Goal: Information Seeking & Learning: Learn about a topic

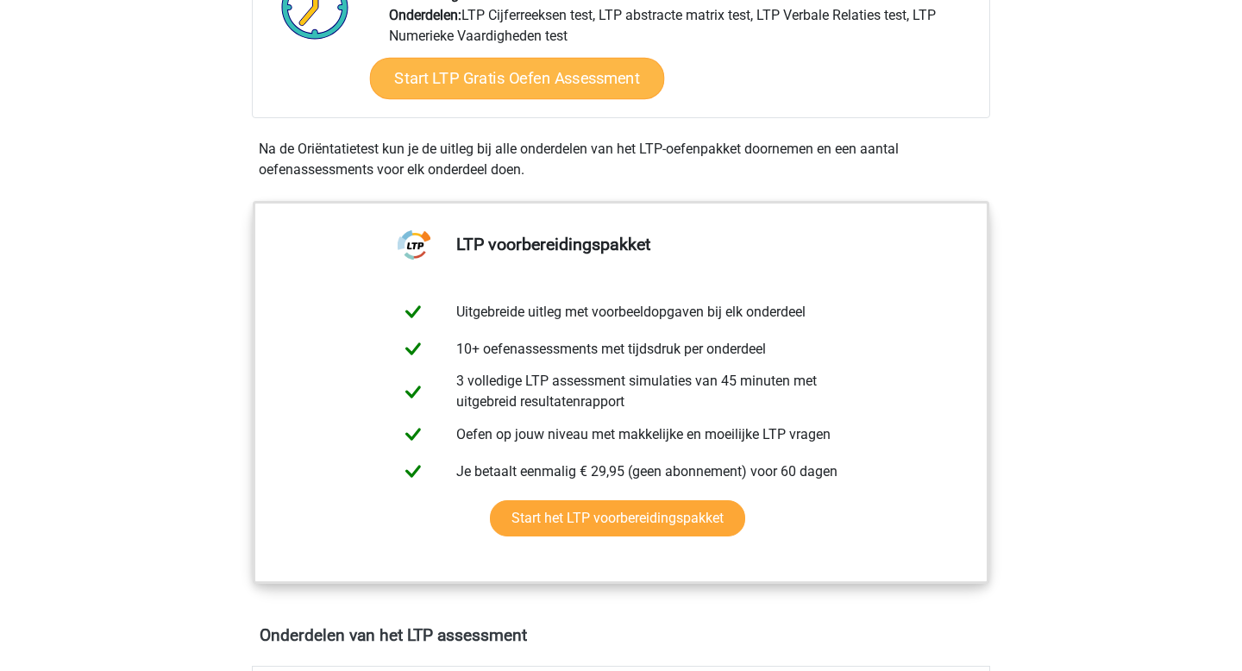
scroll to position [233, 0]
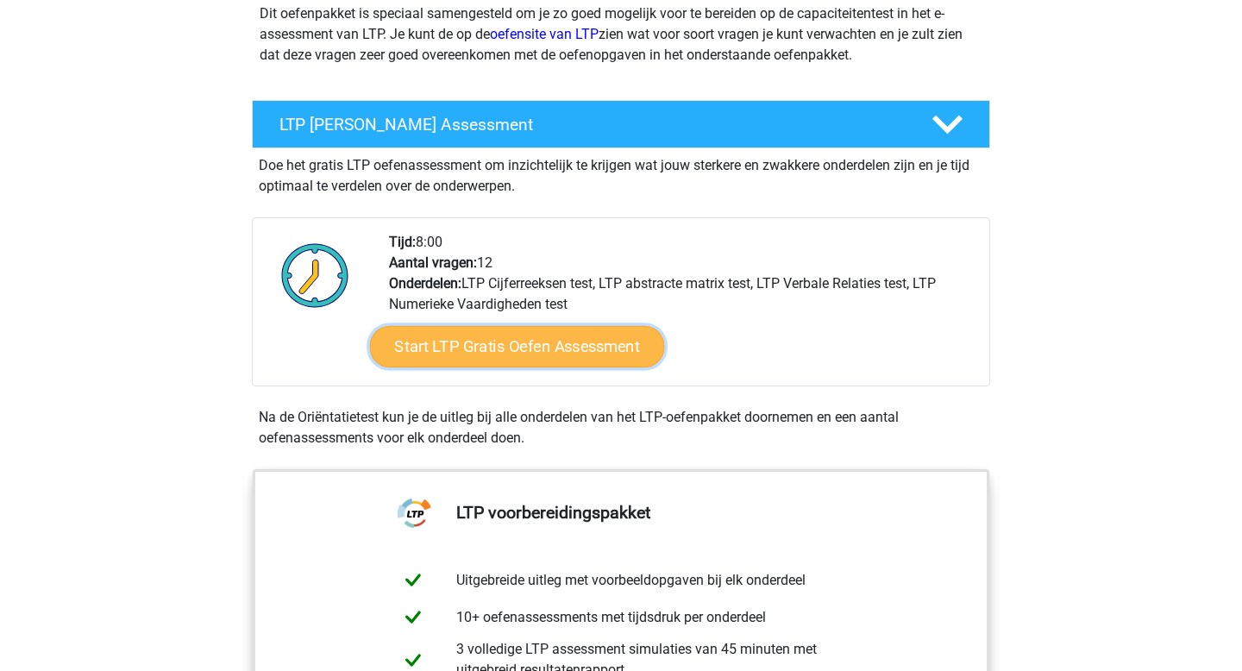
click at [533, 354] on link "Start LTP Gratis Oefen Assessment" at bounding box center [517, 346] width 295 height 41
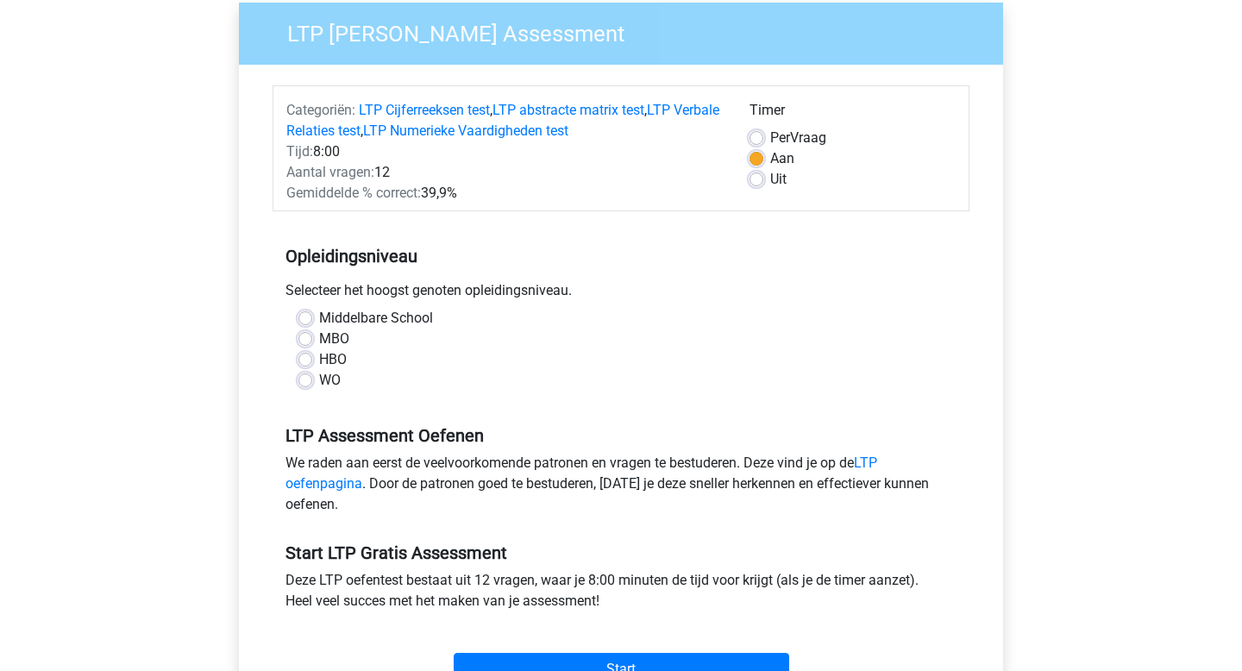
scroll to position [142, 0]
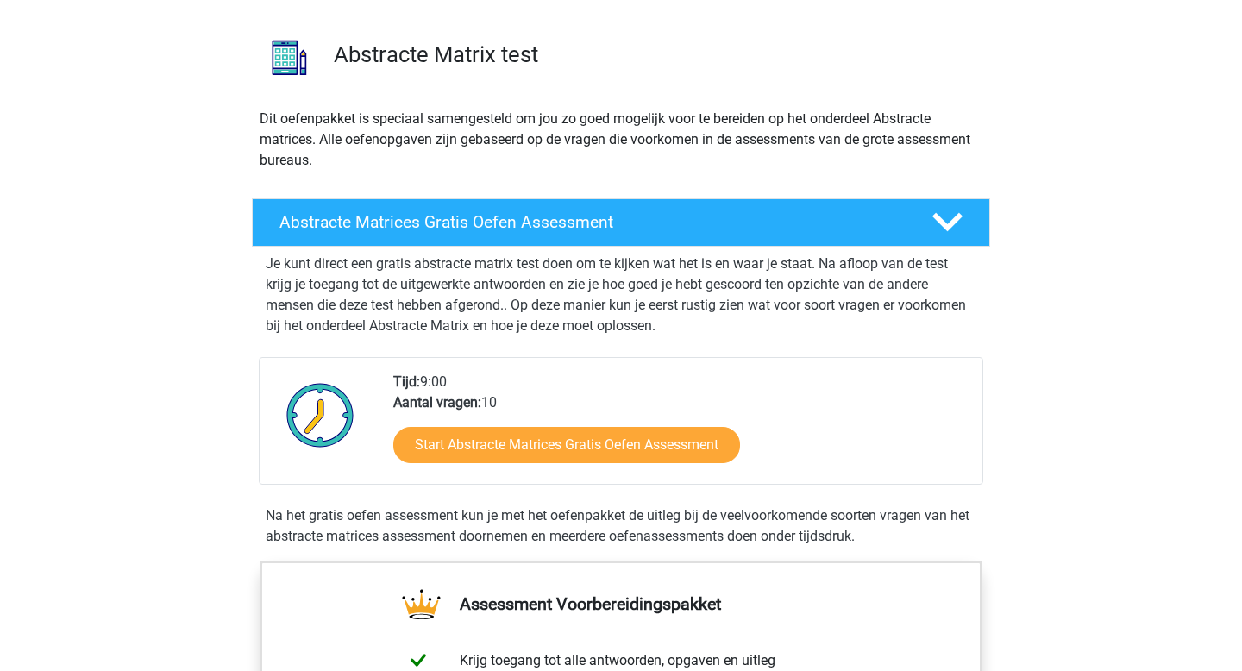
scroll to position [144, 0]
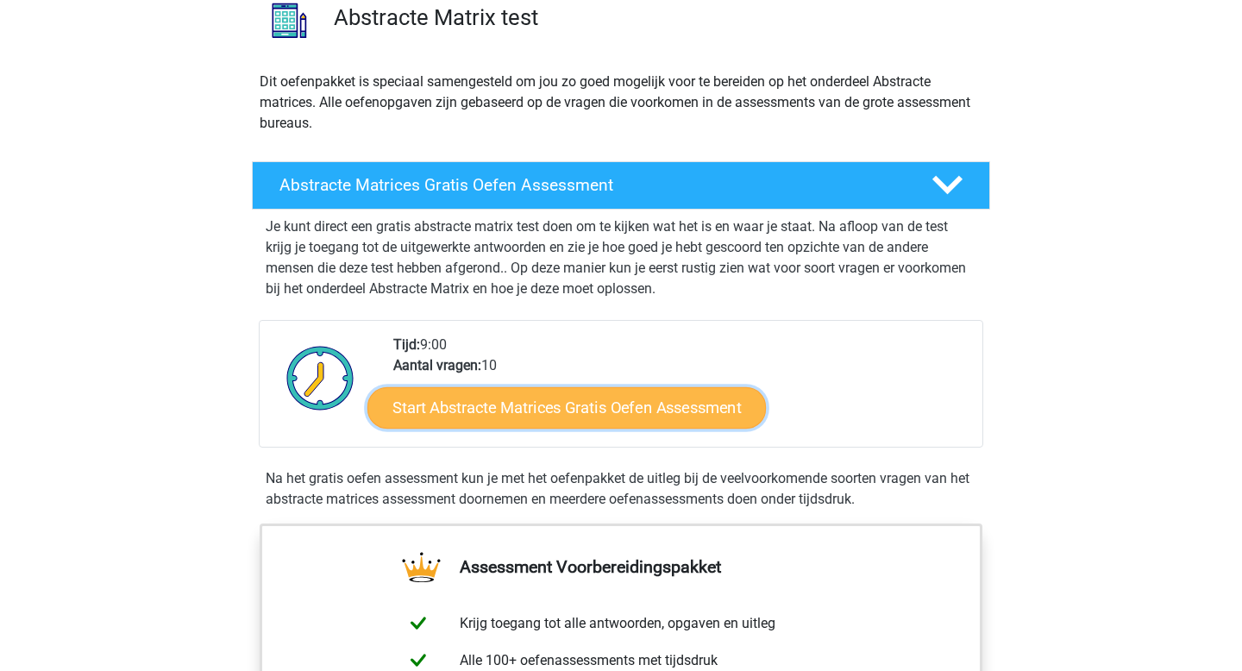
click at [499, 399] on link "Start Abstracte Matrices Gratis Oefen Assessment" at bounding box center [566, 406] width 399 height 41
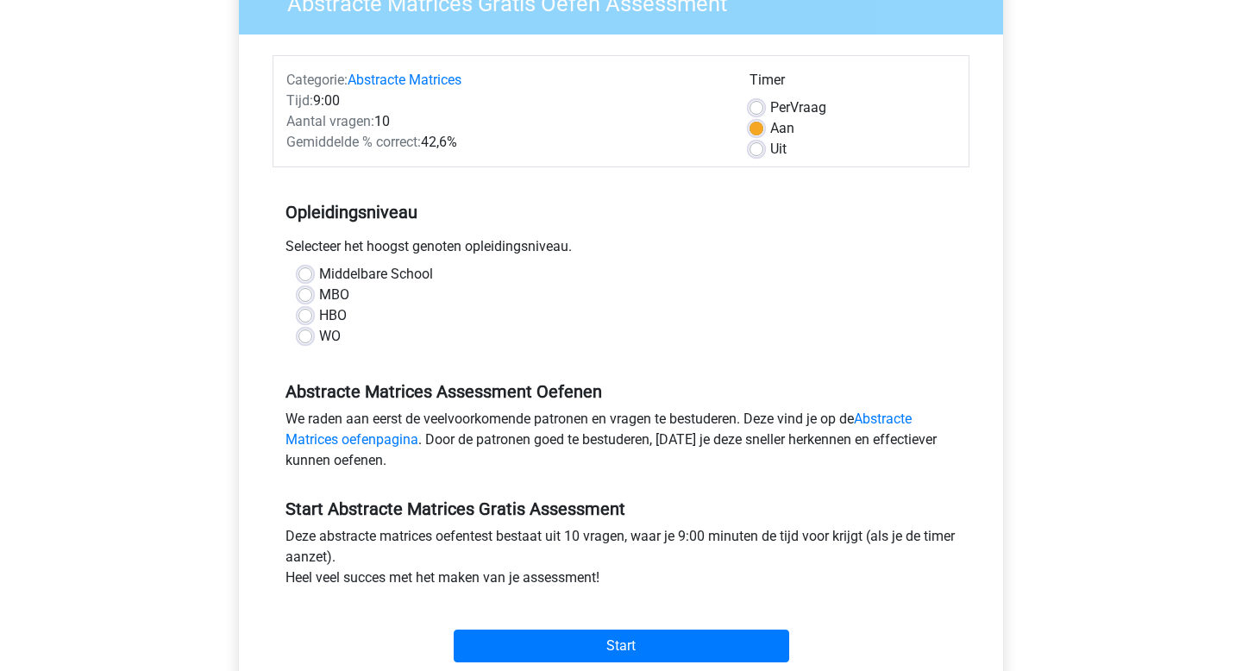
scroll to position [197, 0]
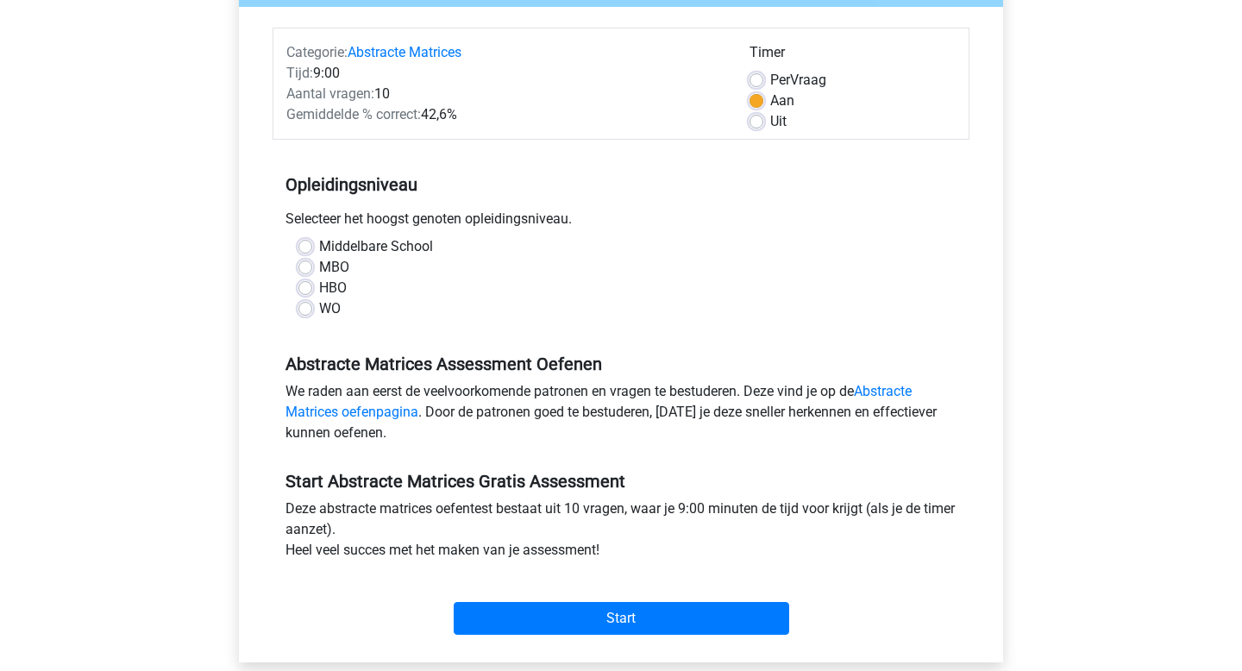
click at [325, 308] on label "WO" at bounding box center [330, 308] width 22 height 21
click at [312, 308] on input "WO" at bounding box center [305, 306] width 14 height 17
radio input "true"
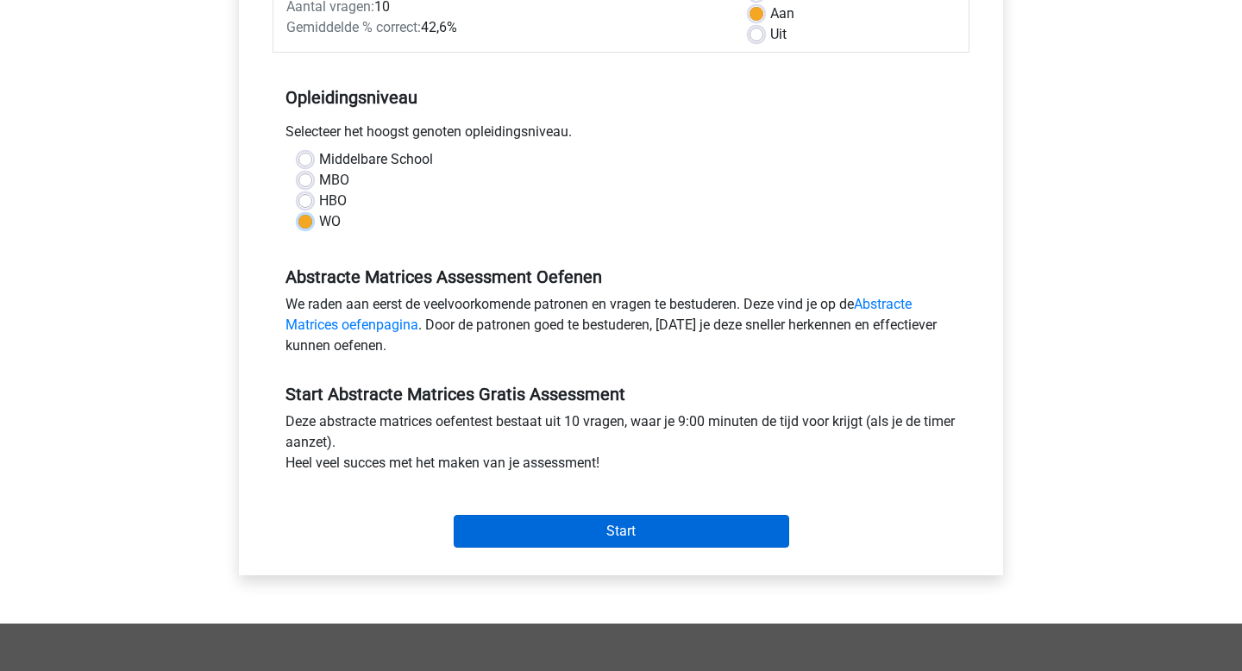
scroll to position [293, 0]
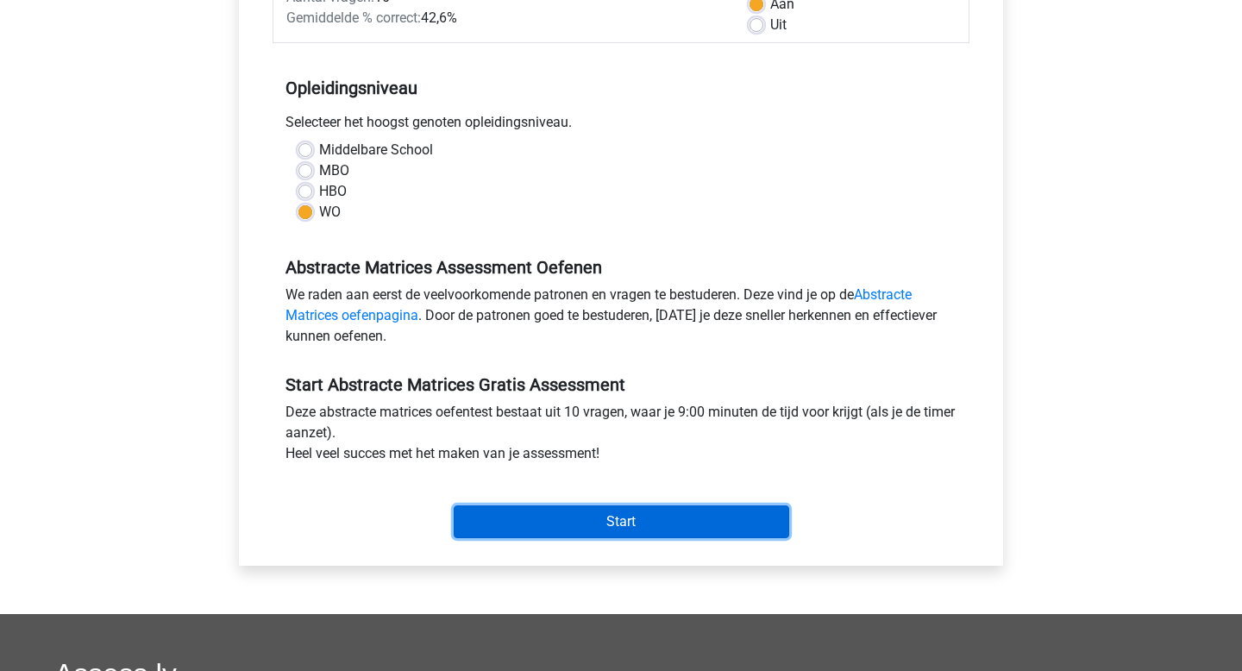
click at [529, 518] on input "Start" at bounding box center [622, 522] width 336 height 33
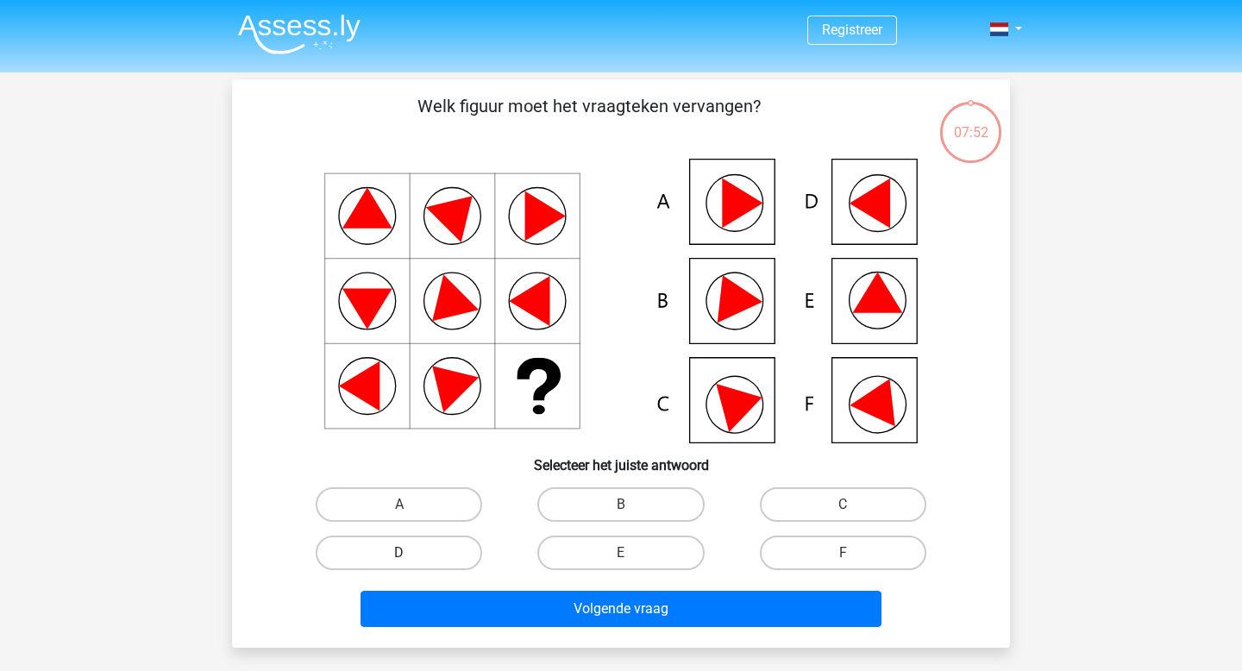
click at [428, 545] on label "D" at bounding box center [399, 553] width 166 height 35
click at [411, 553] on input "D" at bounding box center [404, 558] width 11 height 11
radio input "true"
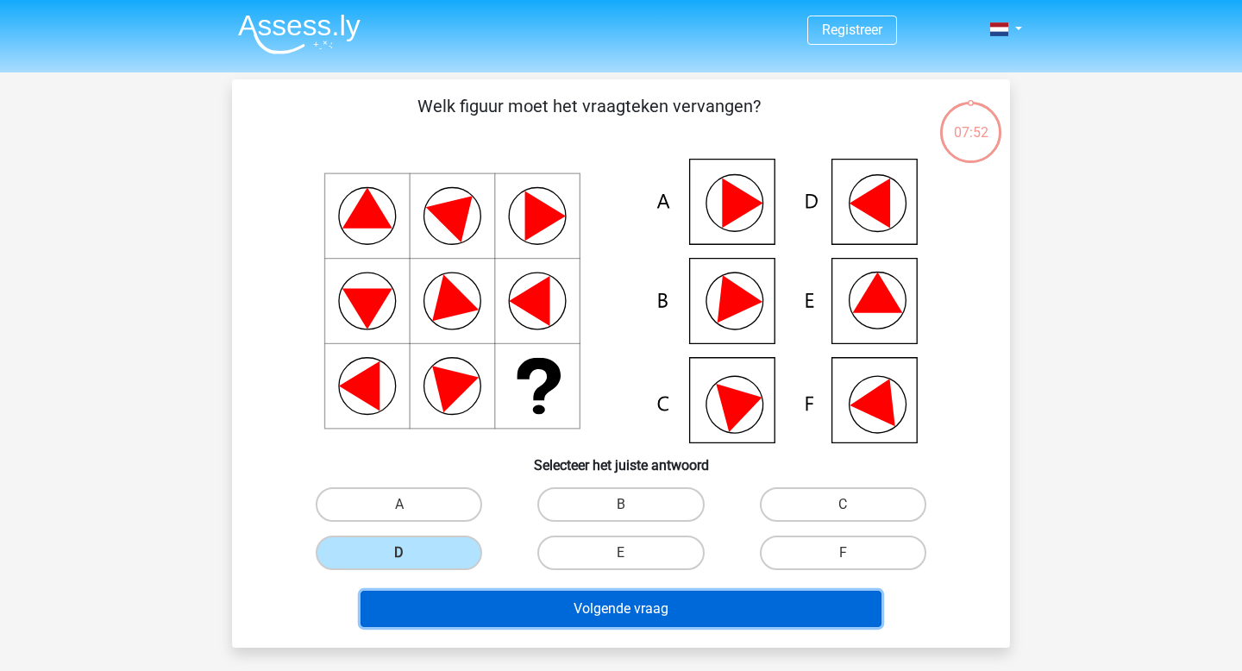
click at [493, 623] on button "Volgende vraag" at bounding box center [622, 609] width 522 height 36
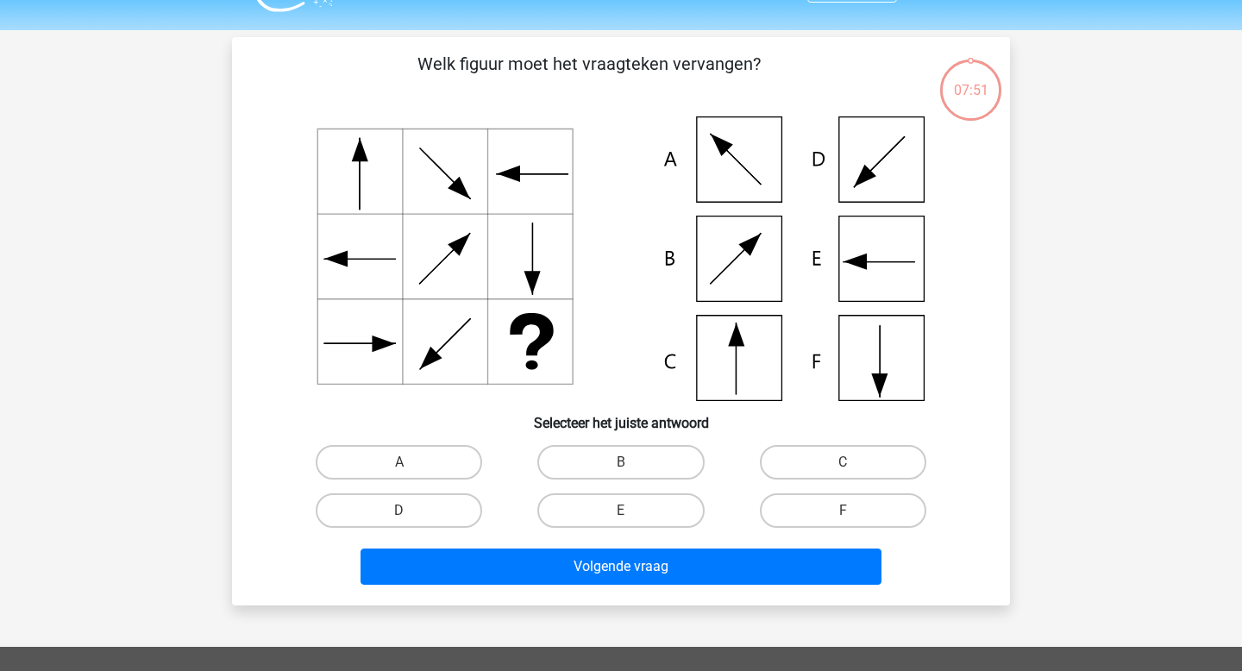
scroll to position [79, 0]
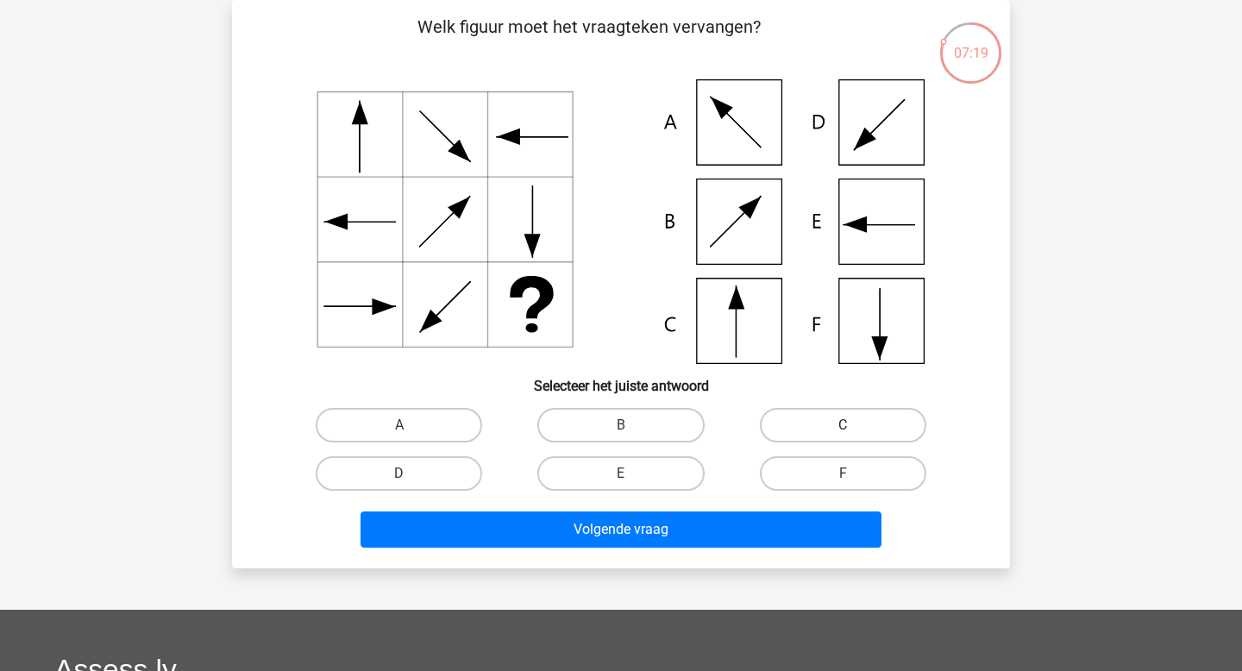
click at [809, 426] on label "C" at bounding box center [843, 425] width 166 height 35
click at [843, 426] on input "C" at bounding box center [848, 430] width 11 height 11
radio input "true"
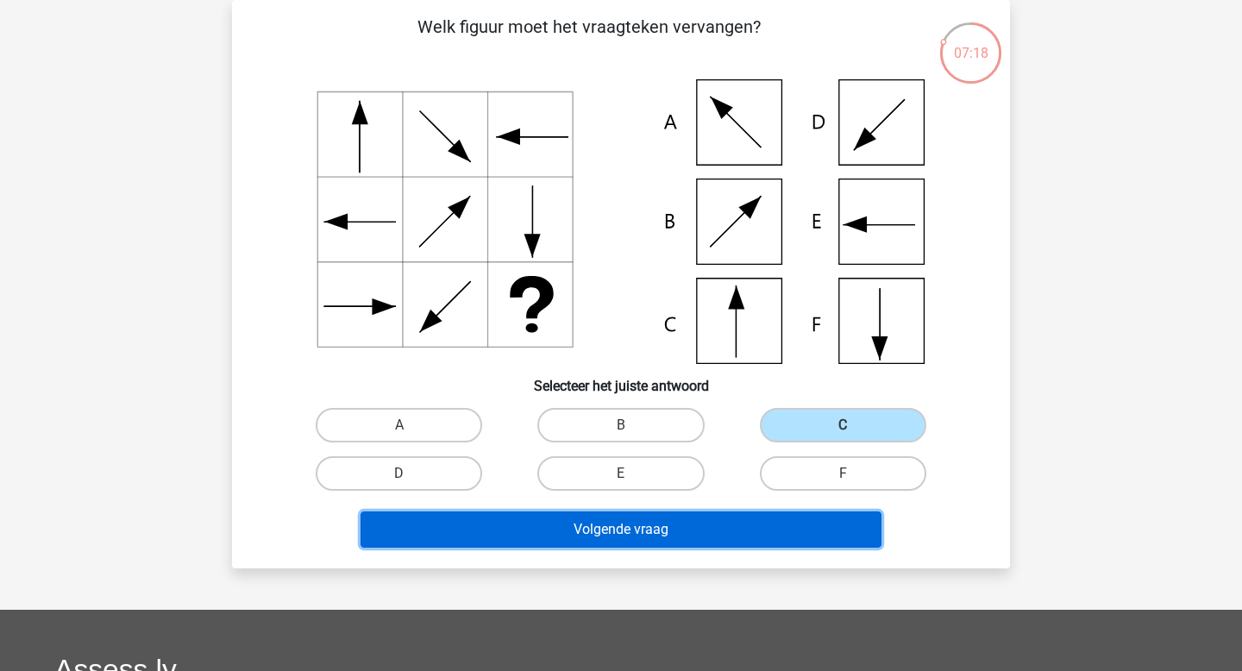
click at [642, 540] on button "Volgende vraag" at bounding box center [622, 530] width 522 height 36
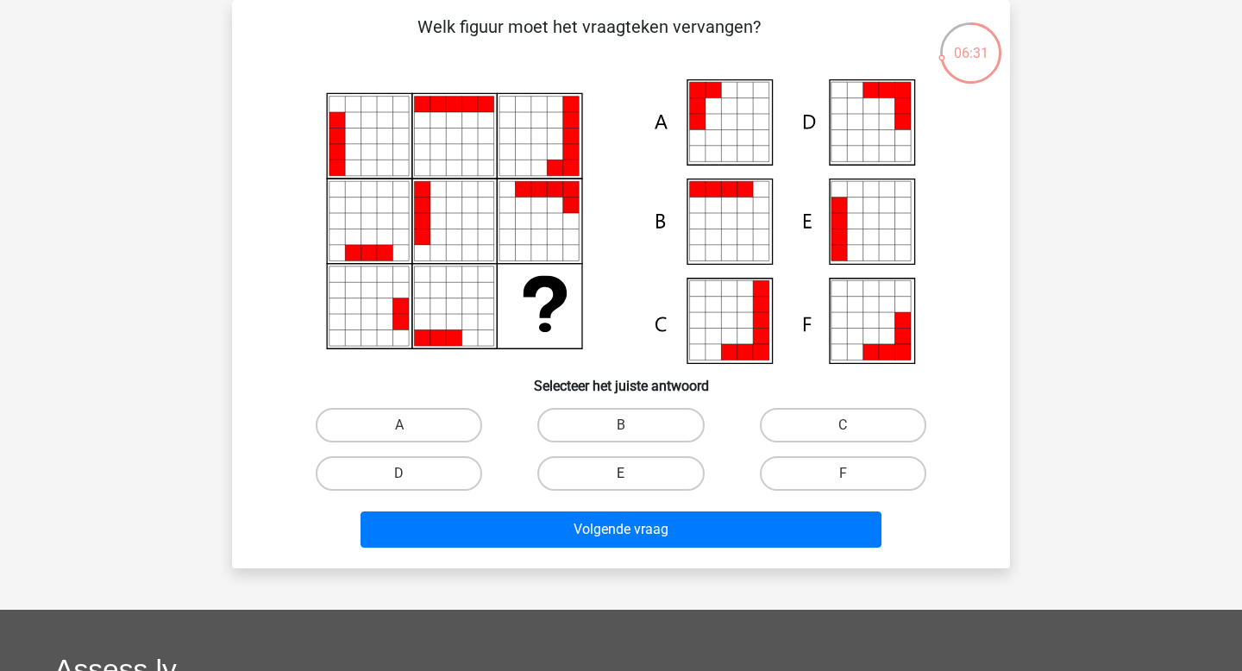
click at [607, 476] on label "E" at bounding box center [620, 473] width 166 height 35
click at [621, 476] on input "E" at bounding box center [626, 479] width 11 height 11
radio input "true"
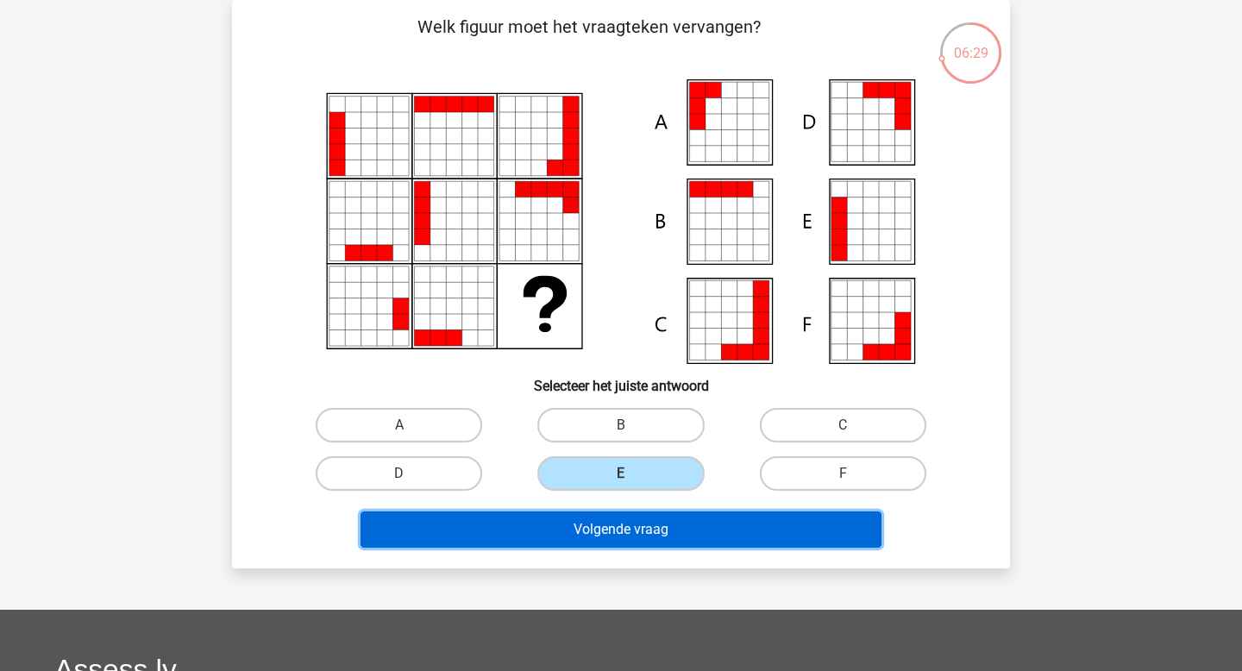
click at [625, 531] on button "Volgende vraag" at bounding box center [622, 530] width 522 height 36
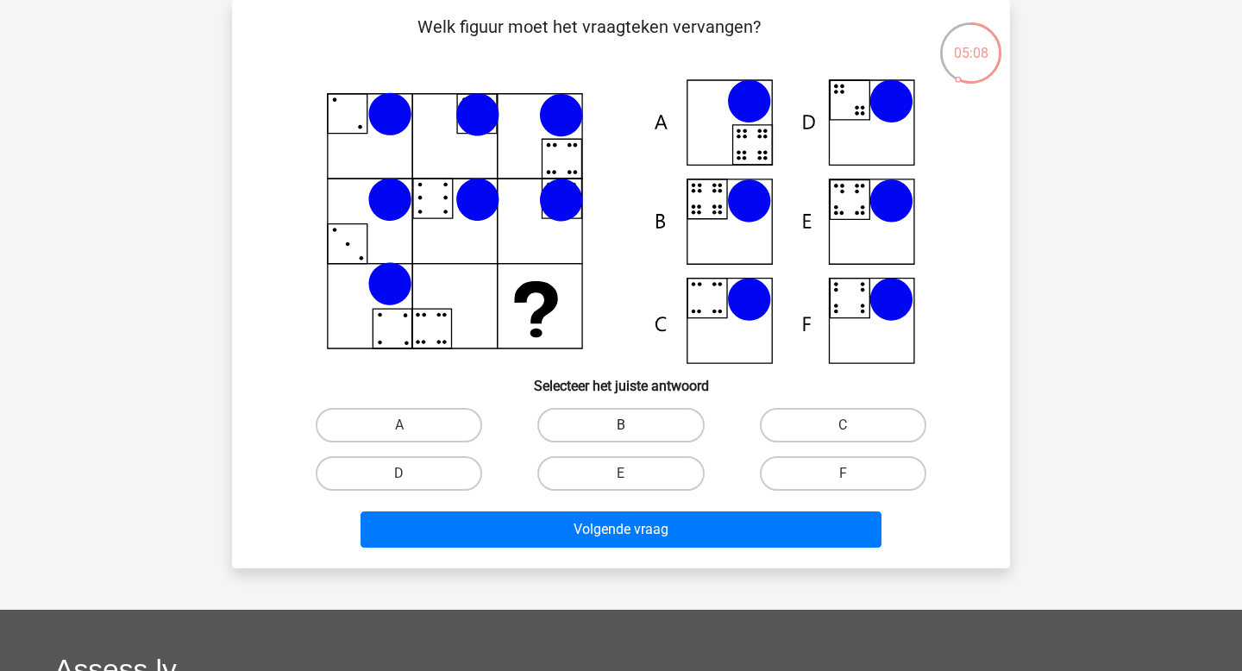
click at [666, 422] on label "B" at bounding box center [620, 425] width 166 height 35
click at [632, 425] on input "B" at bounding box center [626, 430] width 11 height 11
radio input "true"
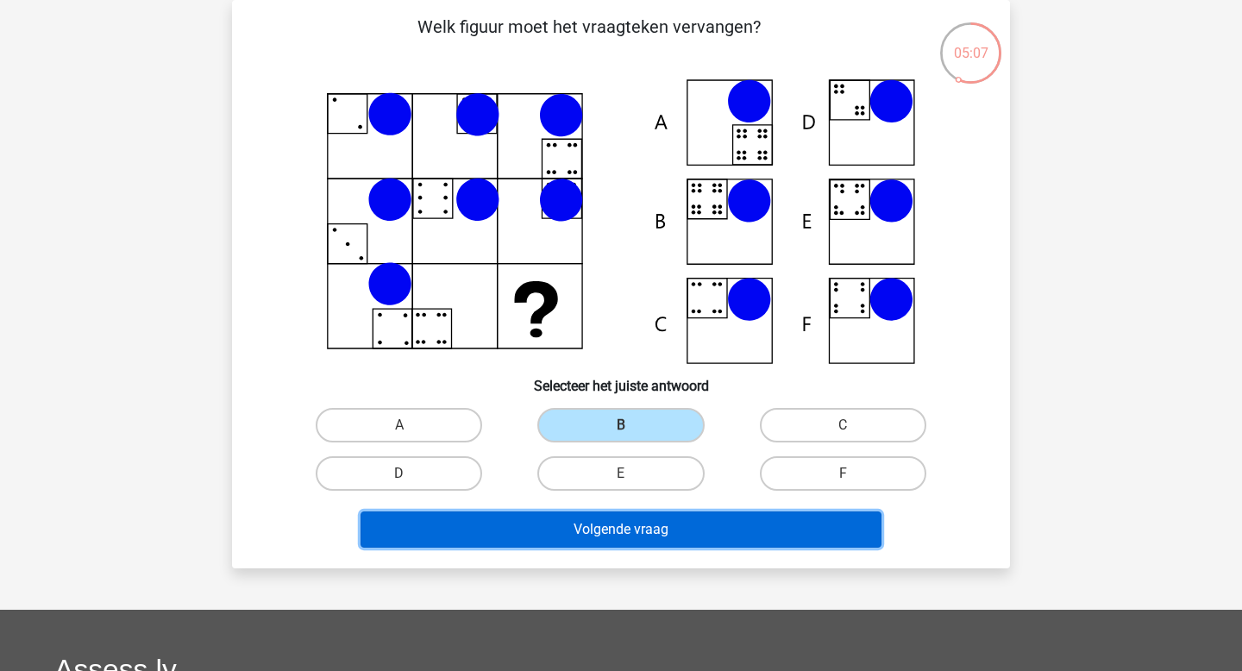
click at [656, 539] on button "Volgende vraag" at bounding box center [622, 530] width 522 height 36
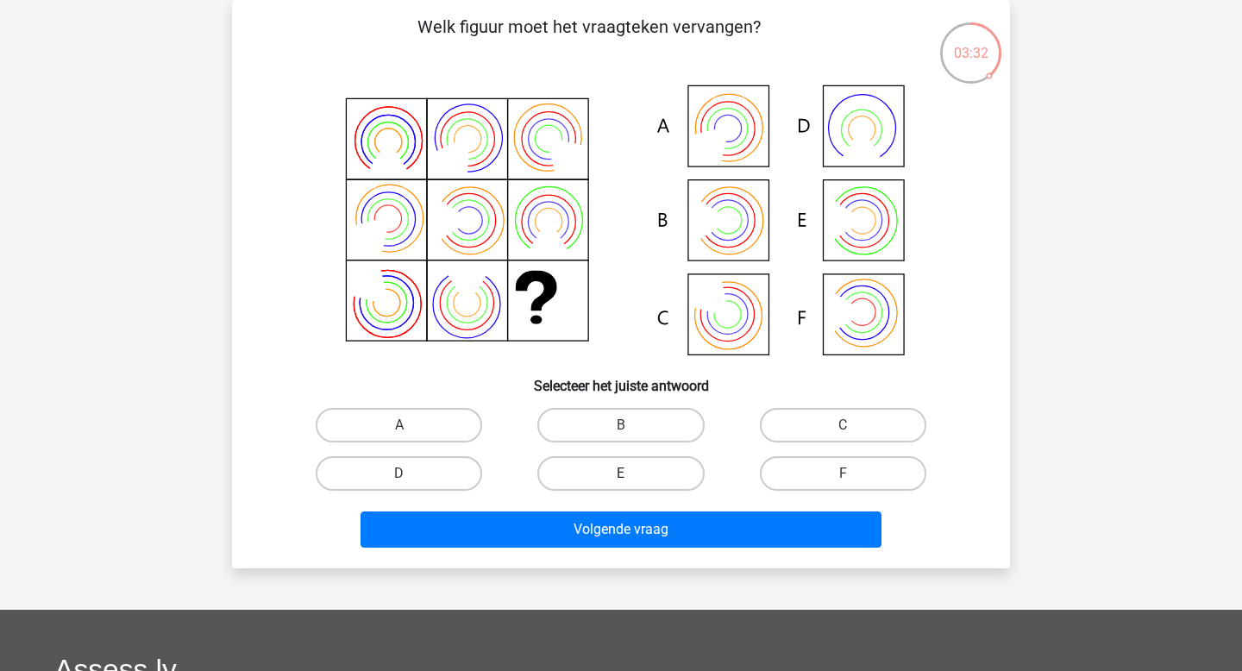
click at [665, 474] on label "E" at bounding box center [620, 473] width 166 height 35
click at [632, 474] on input "E" at bounding box center [626, 479] width 11 height 11
radio input "true"
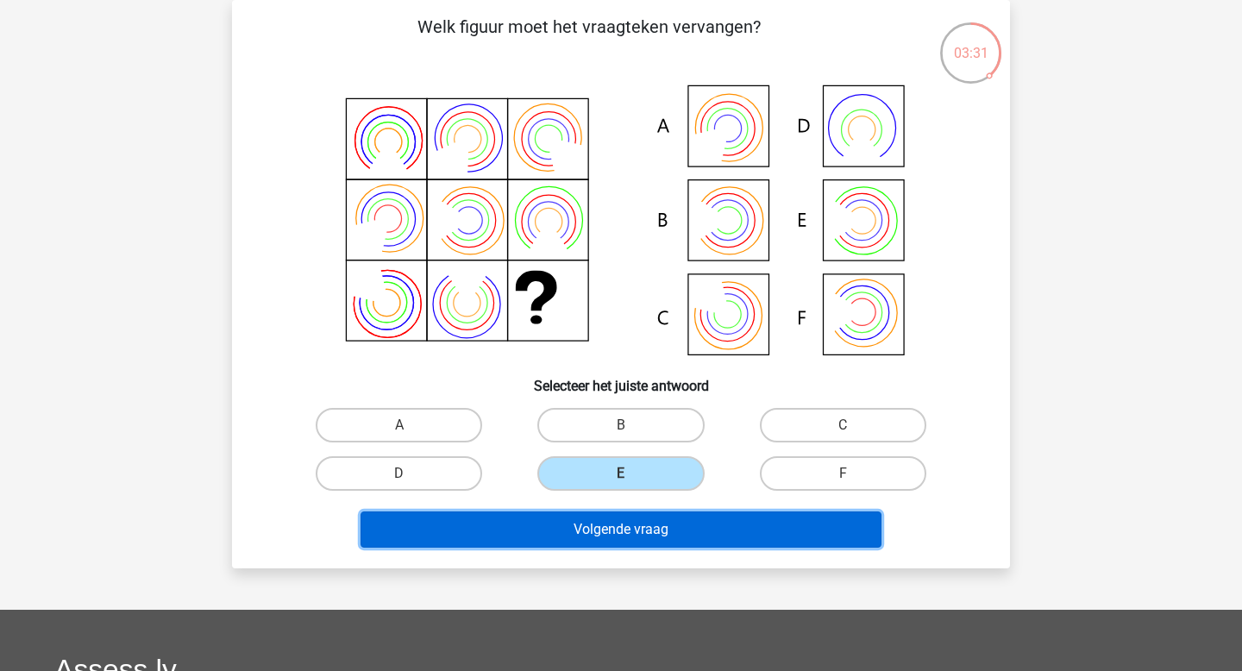
click at [628, 535] on button "Volgende vraag" at bounding box center [622, 530] width 522 height 36
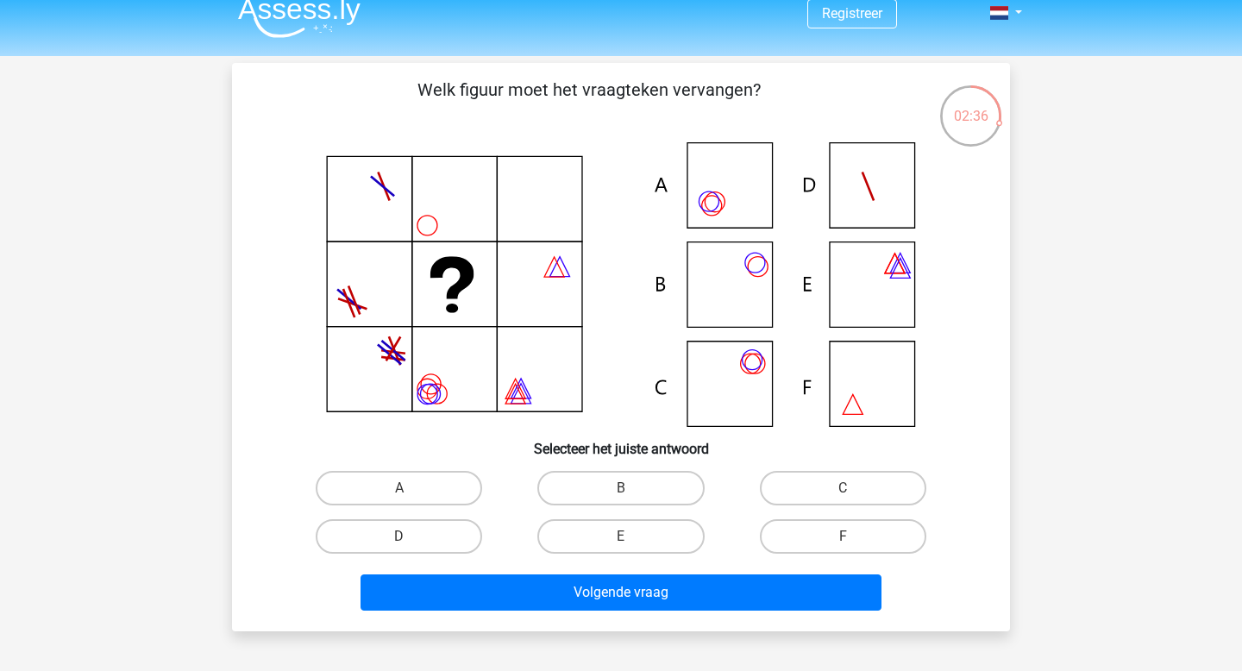
scroll to position [21, 0]
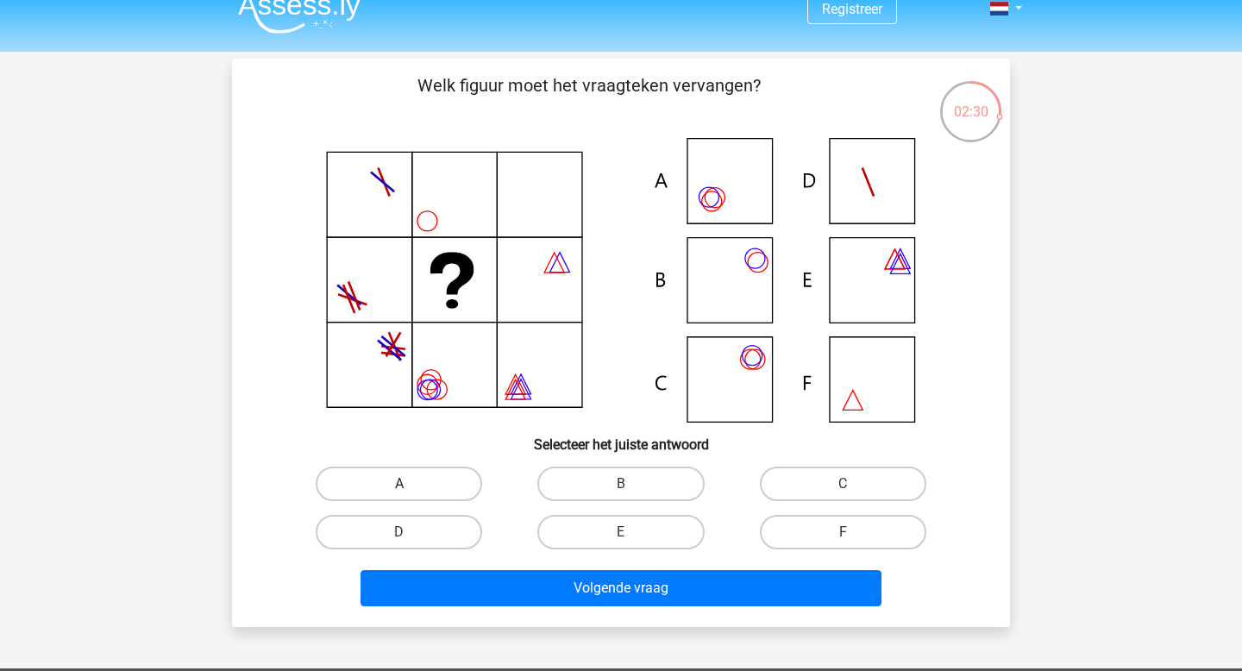
click at [446, 486] on label "A" at bounding box center [399, 484] width 166 height 35
click at [411, 486] on input "A" at bounding box center [404, 489] width 11 height 11
radio input "true"
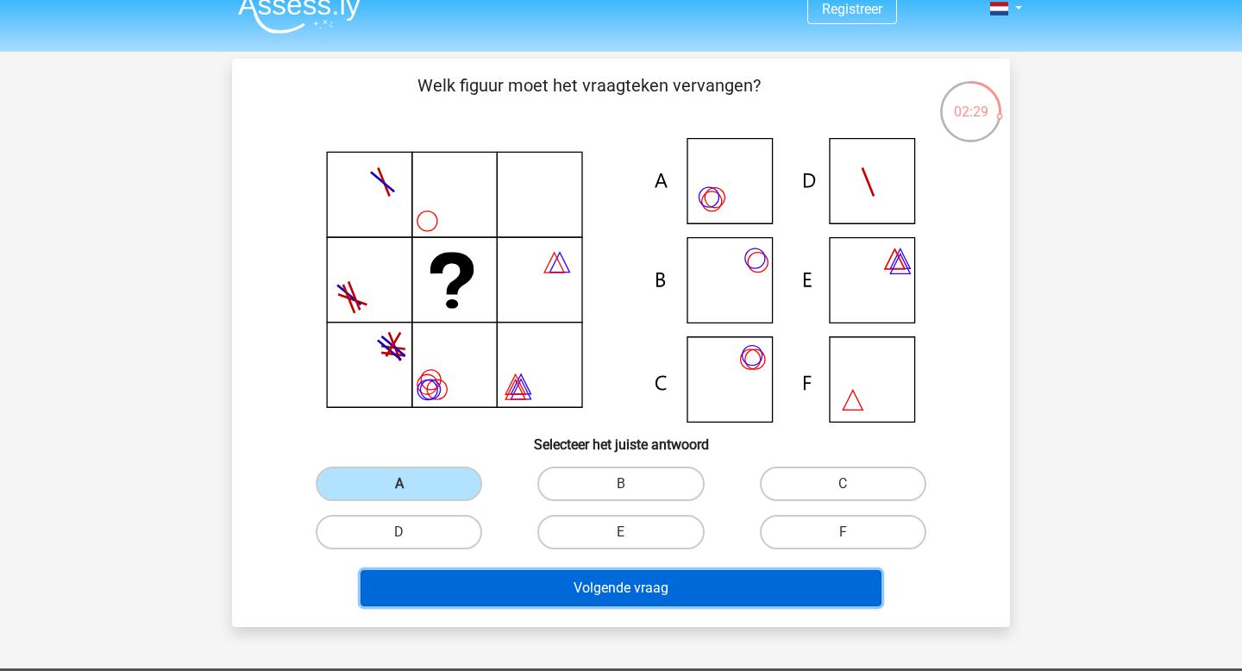
click at [514, 580] on button "Volgende vraag" at bounding box center [622, 588] width 522 height 36
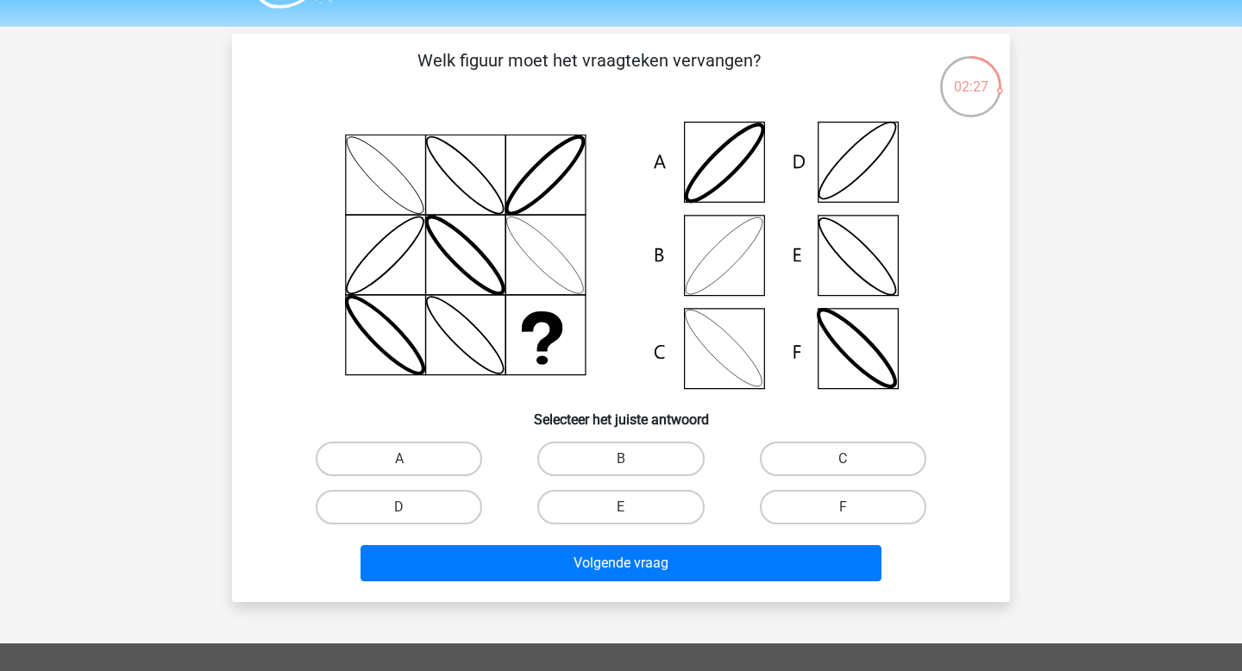
scroll to position [24, 0]
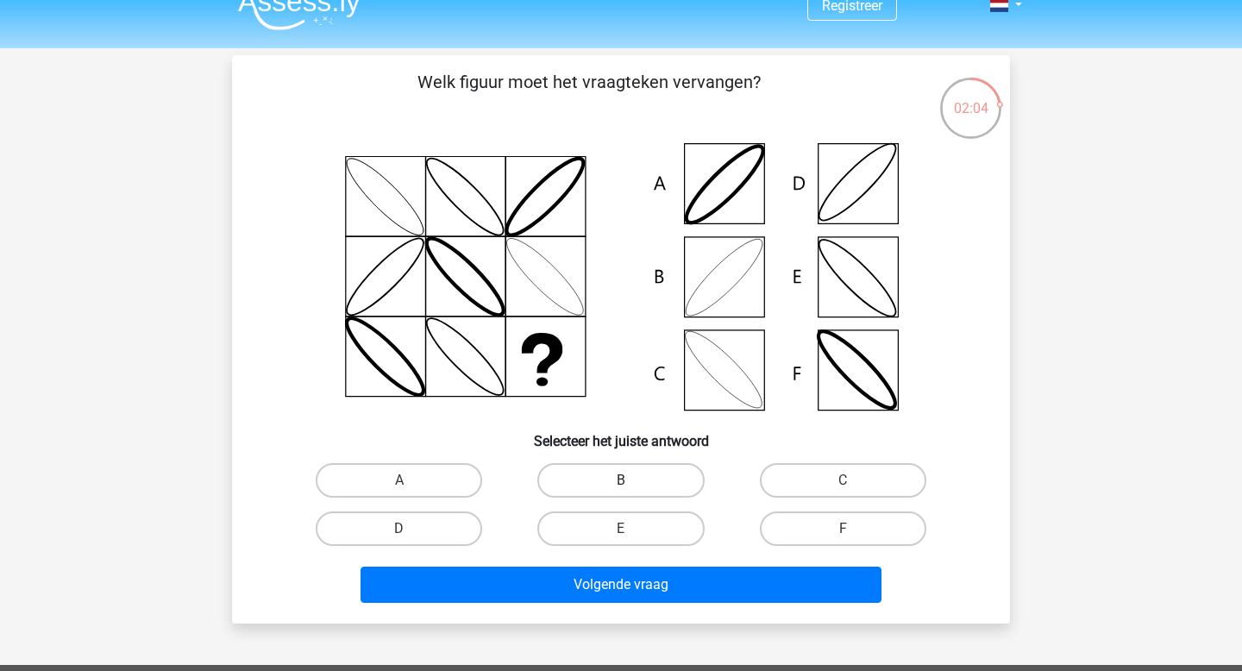
click at [649, 498] on div "B" at bounding box center [621, 480] width 222 height 48
click at [637, 486] on label "B" at bounding box center [620, 480] width 166 height 35
click at [632, 486] on input "B" at bounding box center [626, 486] width 11 height 11
radio input "true"
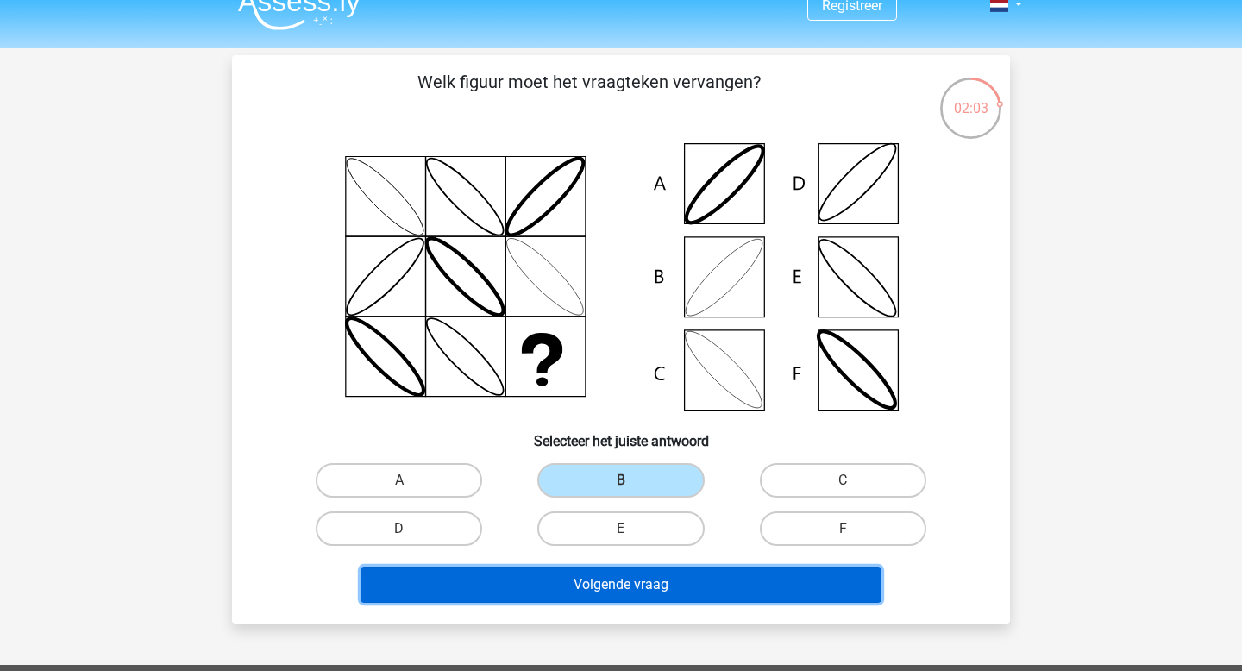
click at [645, 581] on button "Volgende vraag" at bounding box center [622, 585] width 522 height 36
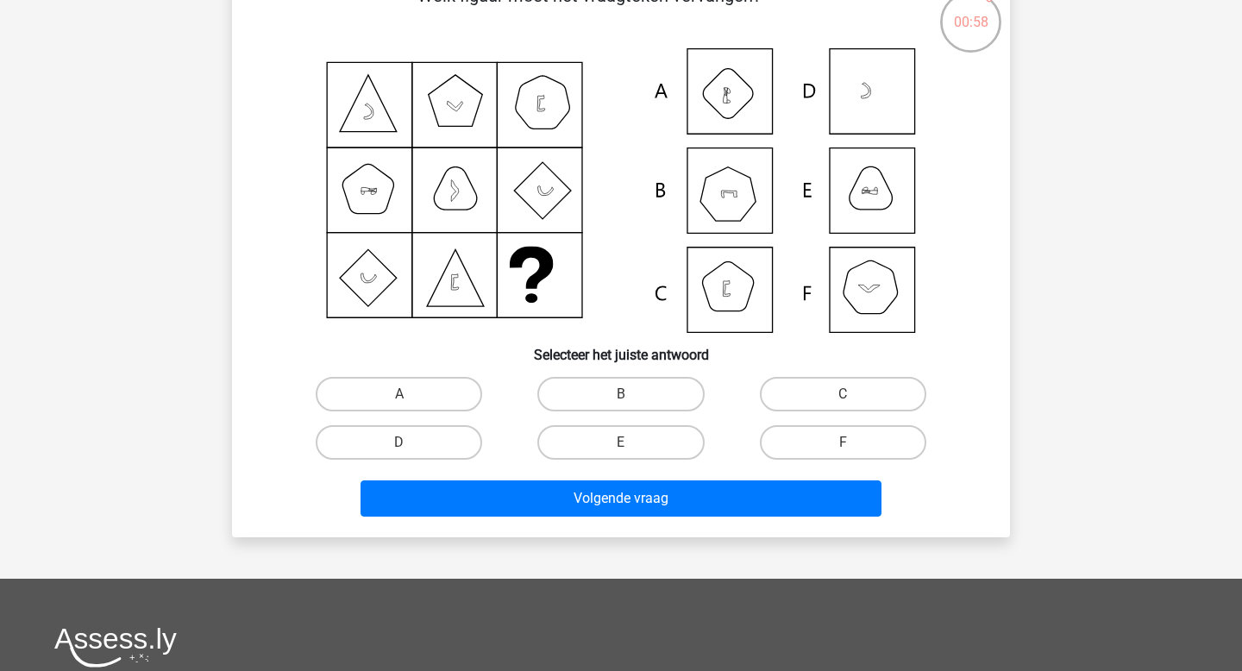
scroll to position [103, 0]
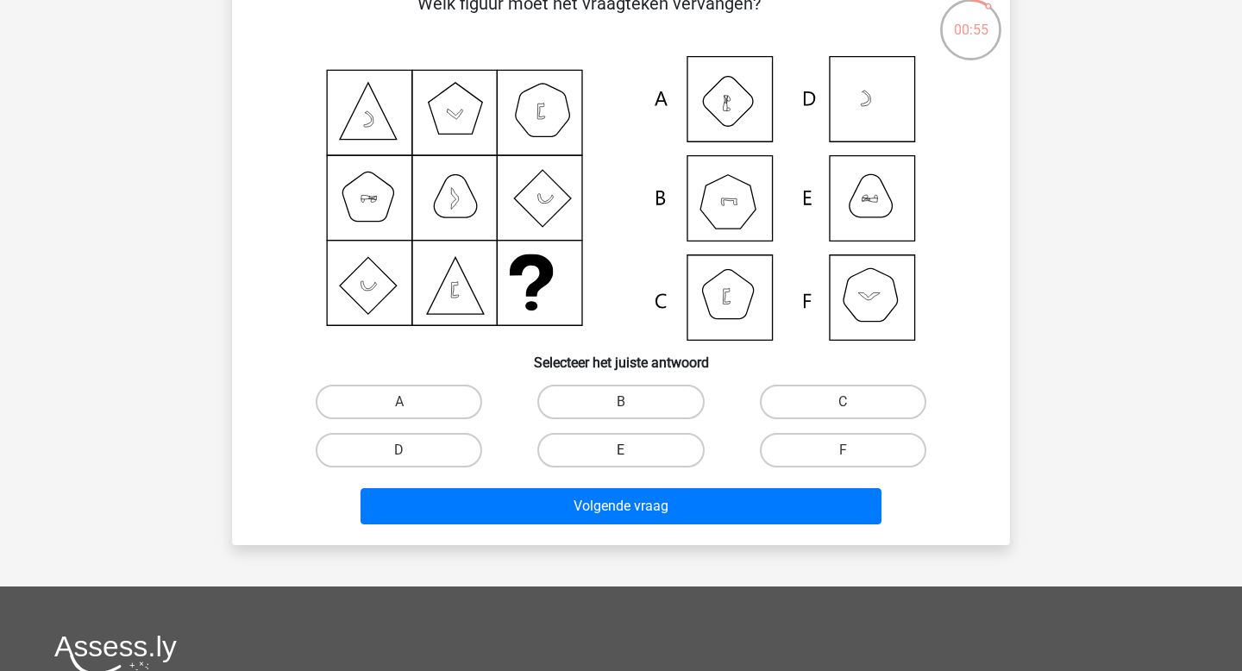
click at [593, 433] on label "E" at bounding box center [620, 450] width 166 height 35
click at [621, 450] on input "E" at bounding box center [626, 455] width 11 height 11
radio input "true"
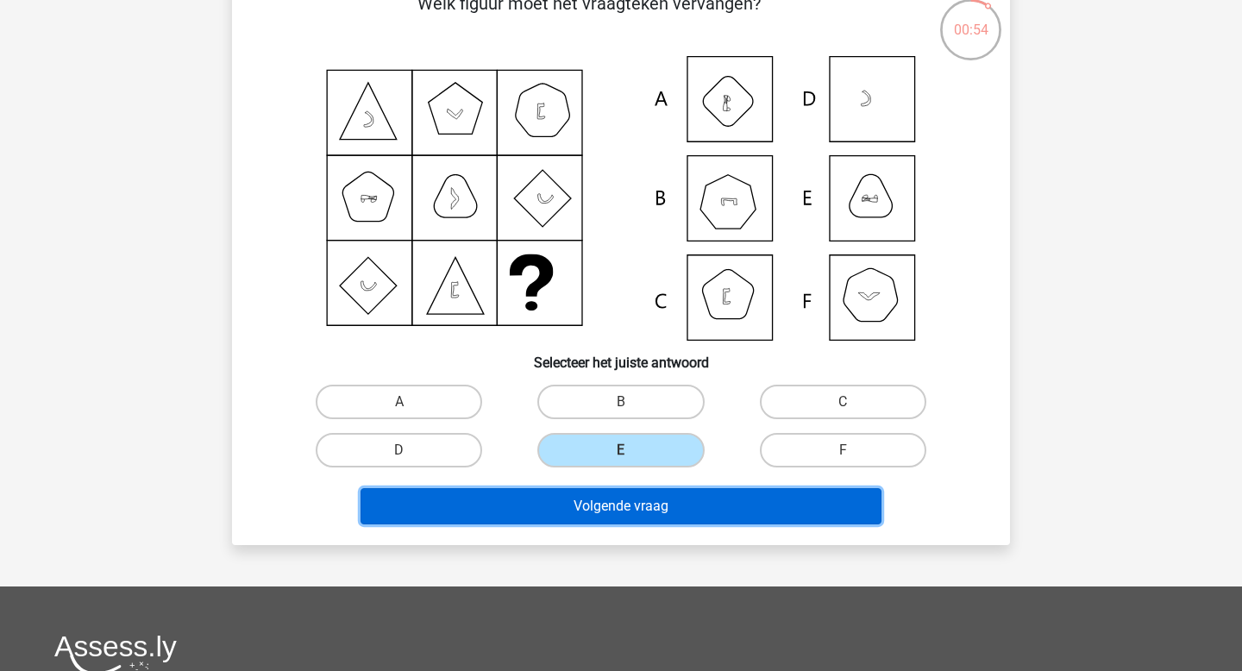
click at [615, 508] on button "Volgende vraag" at bounding box center [622, 506] width 522 height 36
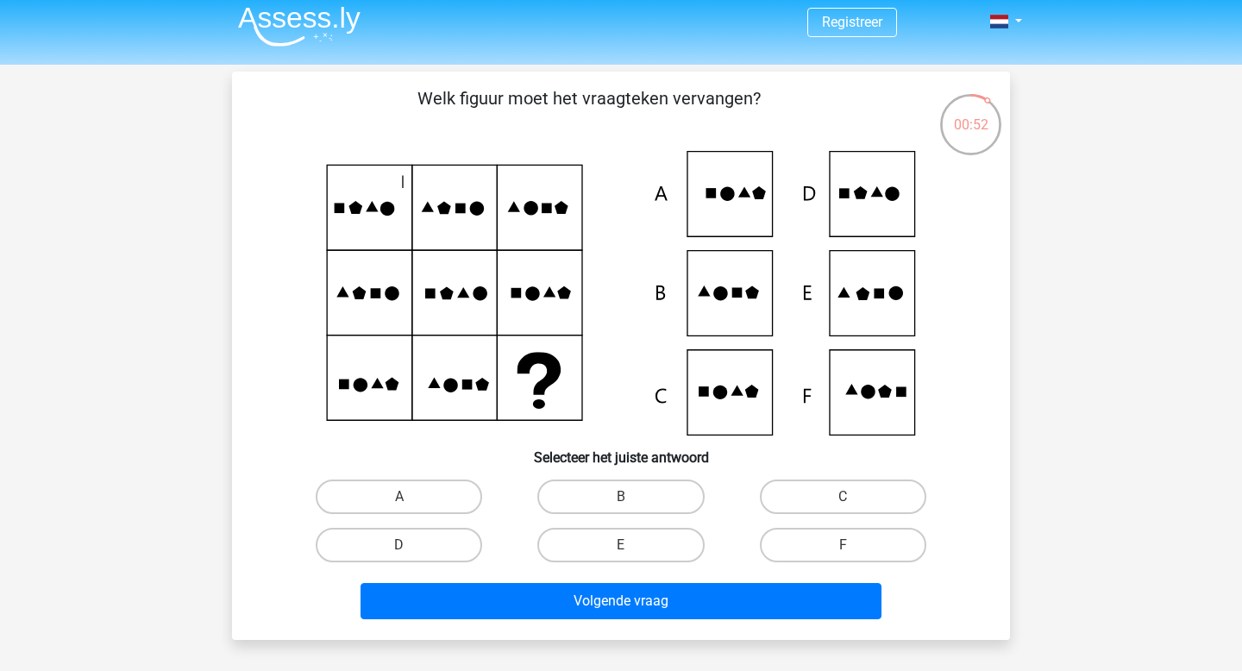
scroll to position [0, 0]
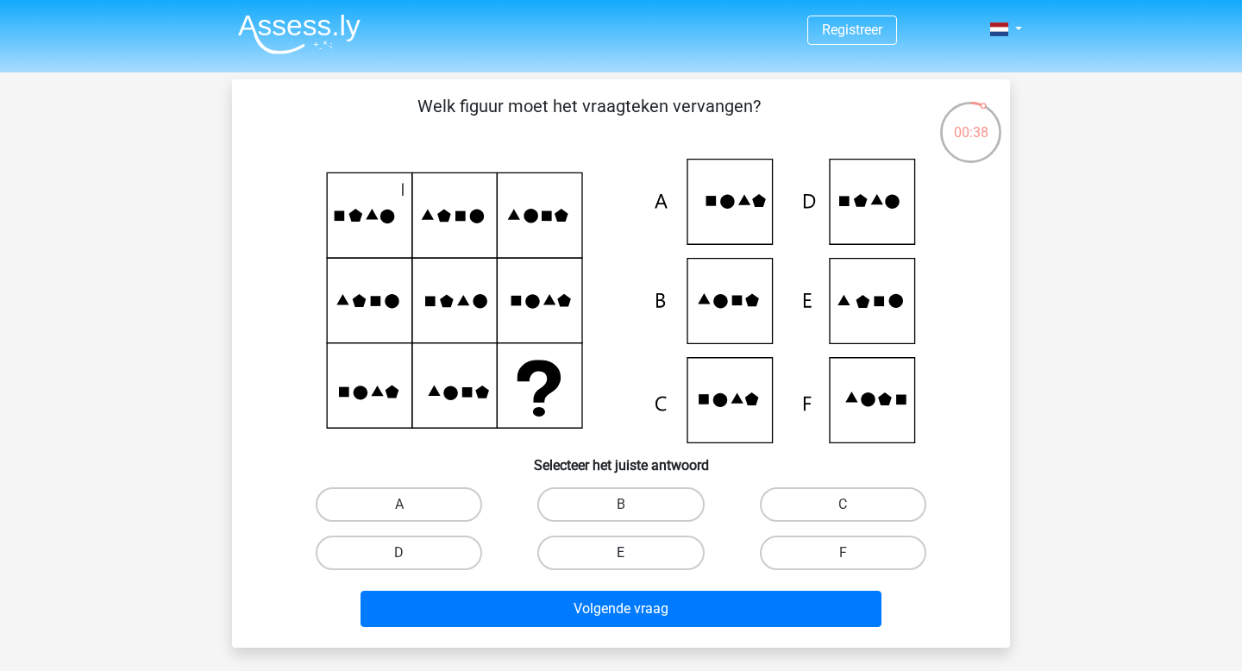
click at [622, 546] on label "E" at bounding box center [620, 553] width 166 height 35
click at [622, 553] on input "E" at bounding box center [626, 558] width 11 height 11
radio input "true"
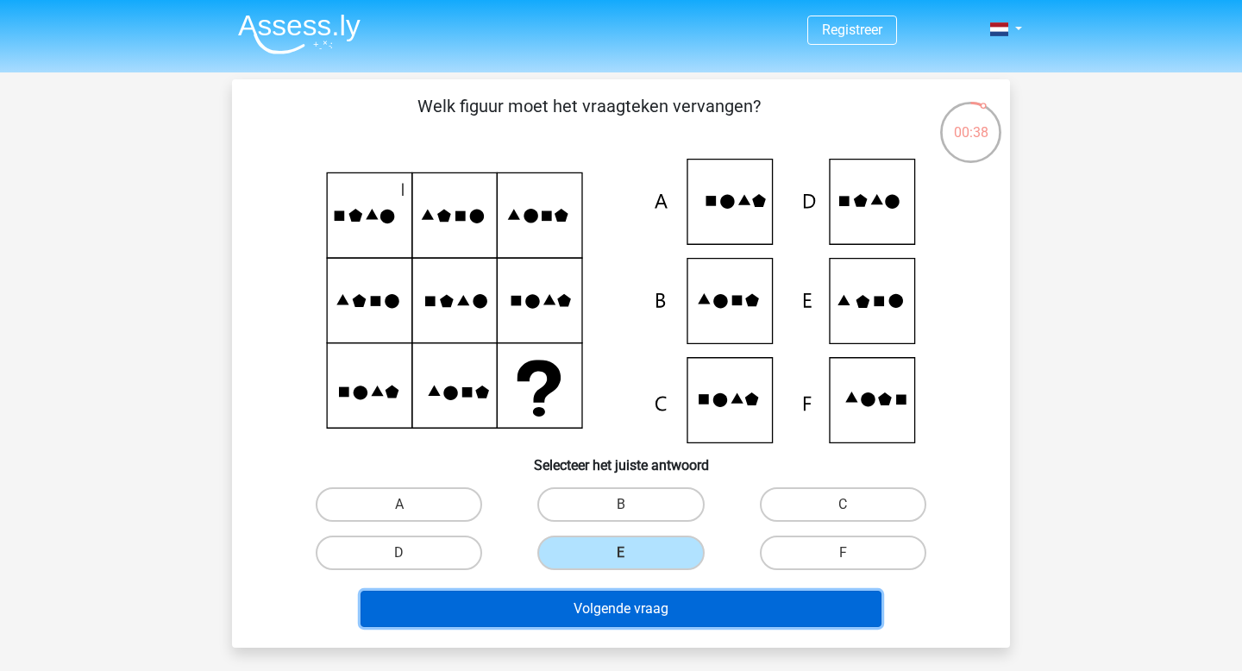
click at [628, 594] on button "Volgende vraag" at bounding box center [622, 609] width 522 height 36
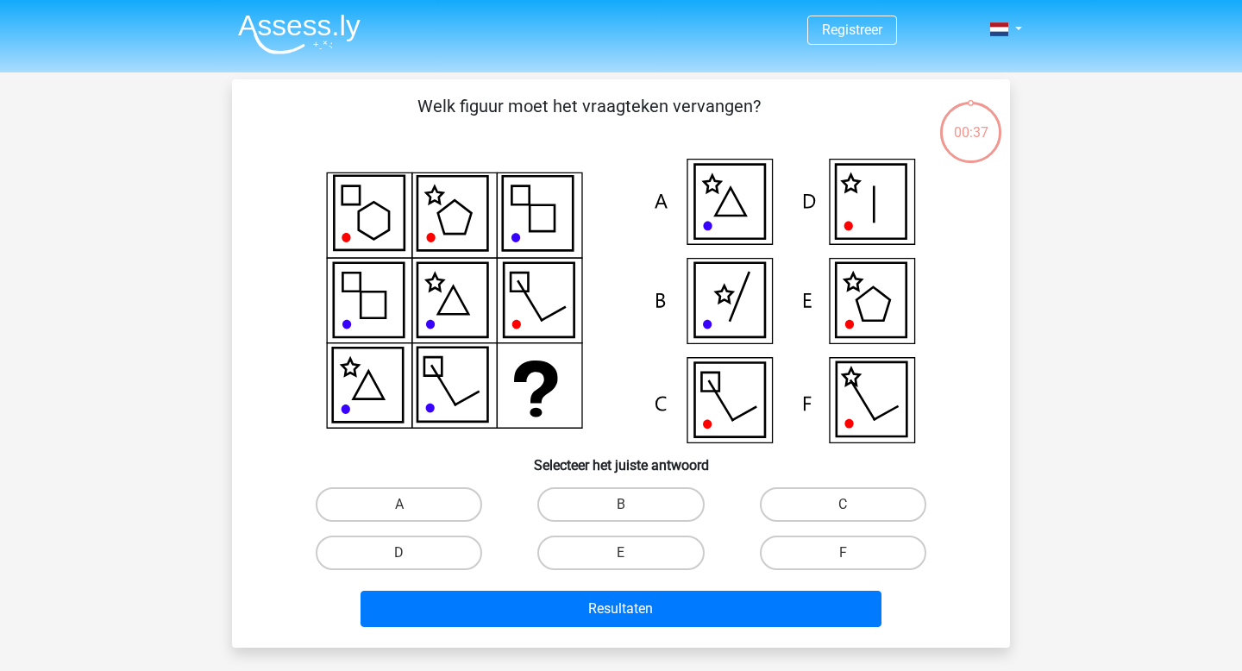
scroll to position [79, 0]
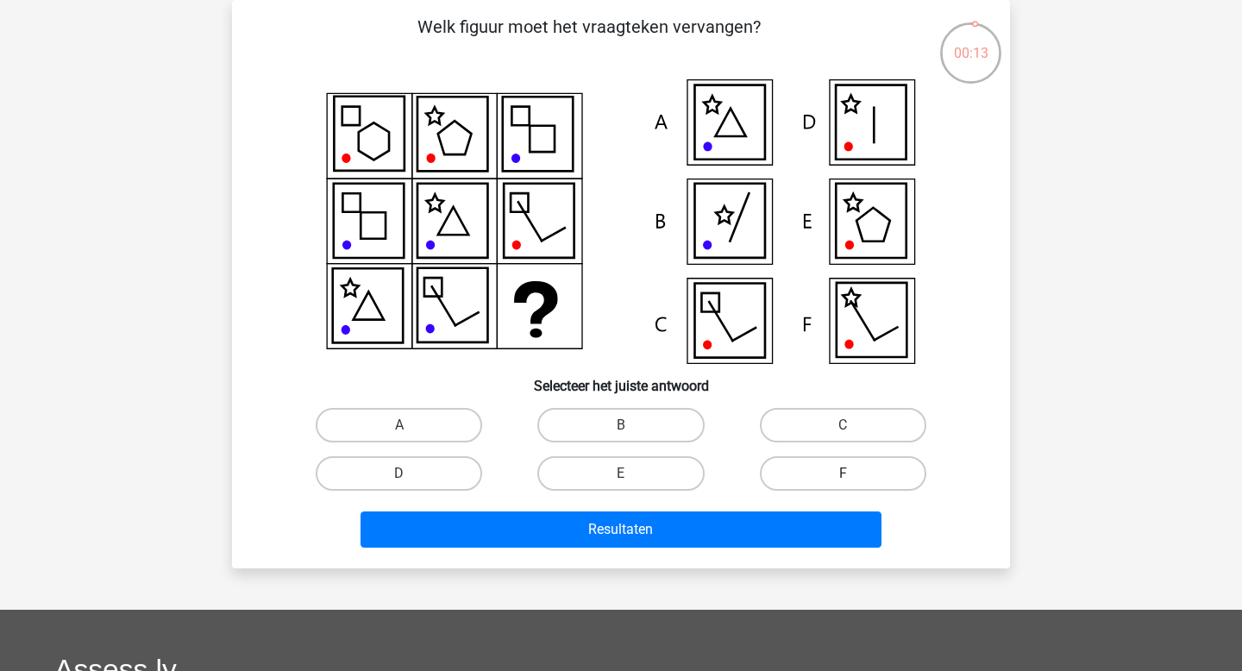
click at [801, 477] on label "F" at bounding box center [843, 473] width 166 height 35
click at [843, 477] on input "F" at bounding box center [848, 479] width 11 height 11
radio input "true"
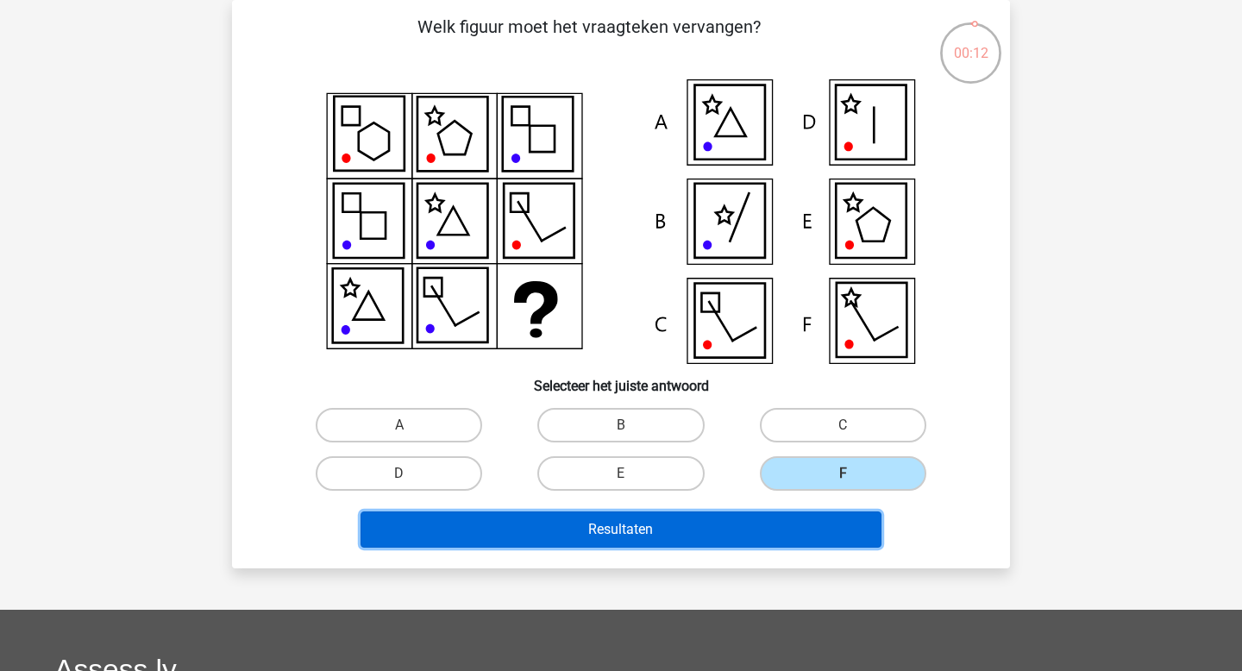
click at [753, 525] on button "Resultaten" at bounding box center [622, 530] width 522 height 36
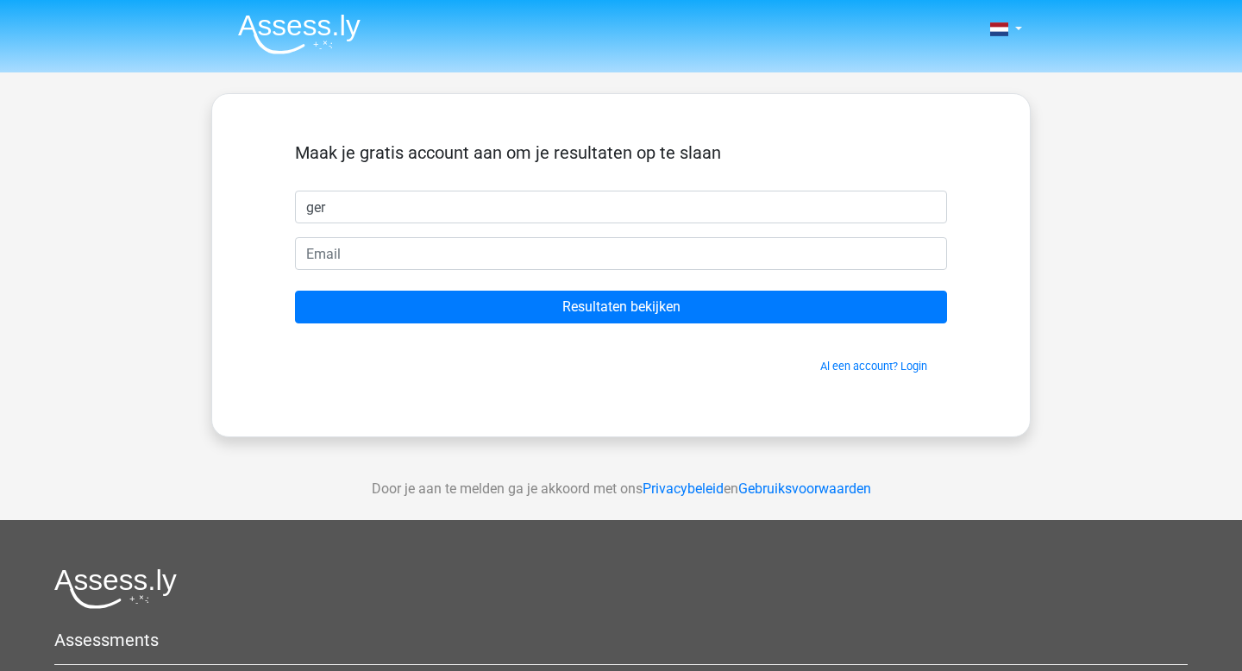
type input "Gerdina"
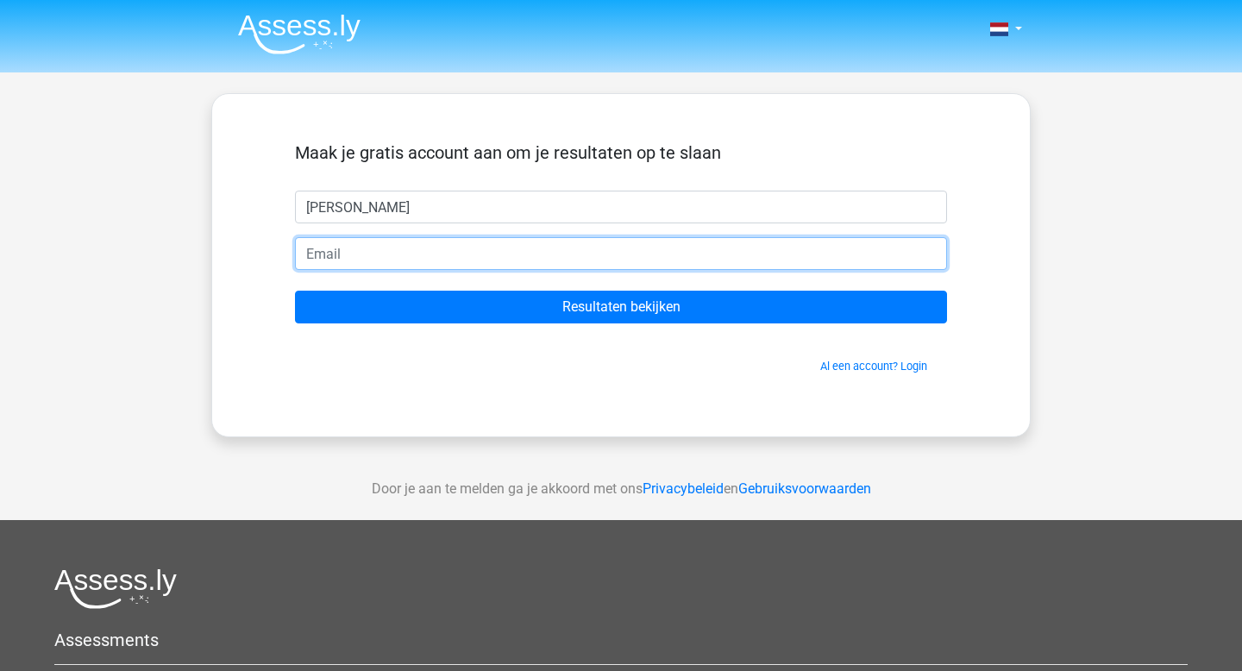
click at [425, 254] on input "email" at bounding box center [621, 253] width 652 height 33
type input "gerdinaboltjes@gmail.com"
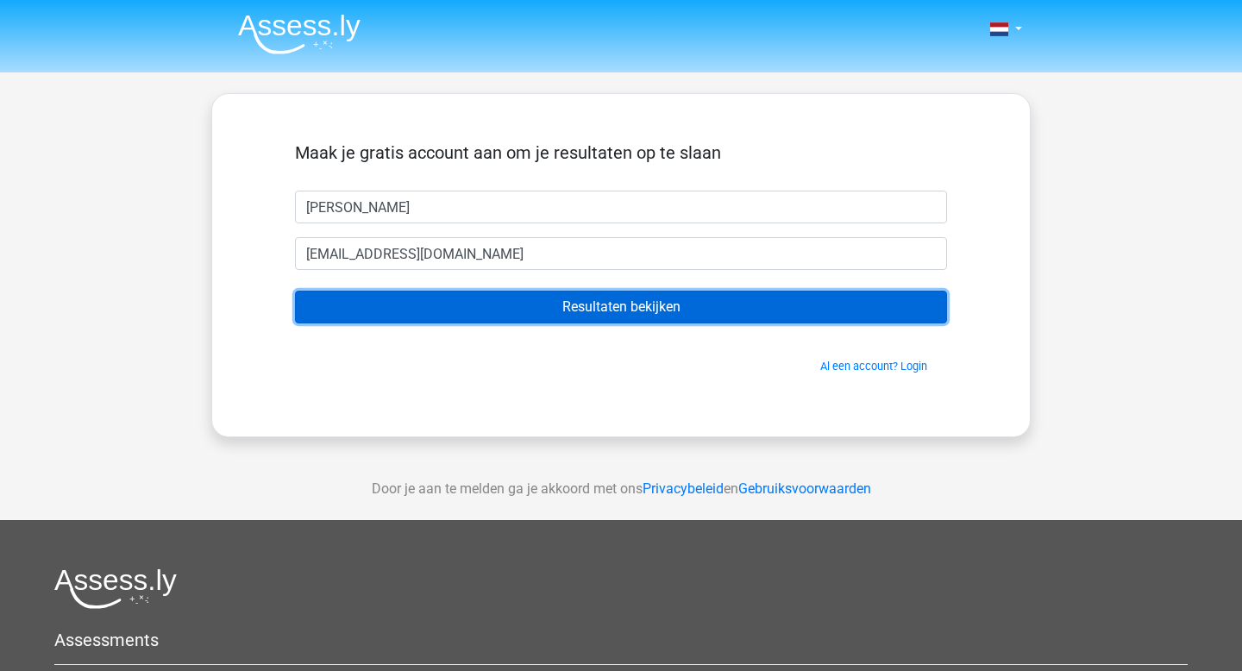
click at [474, 306] on input "Resultaten bekijken" at bounding box center [621, 307] width 652 height 33
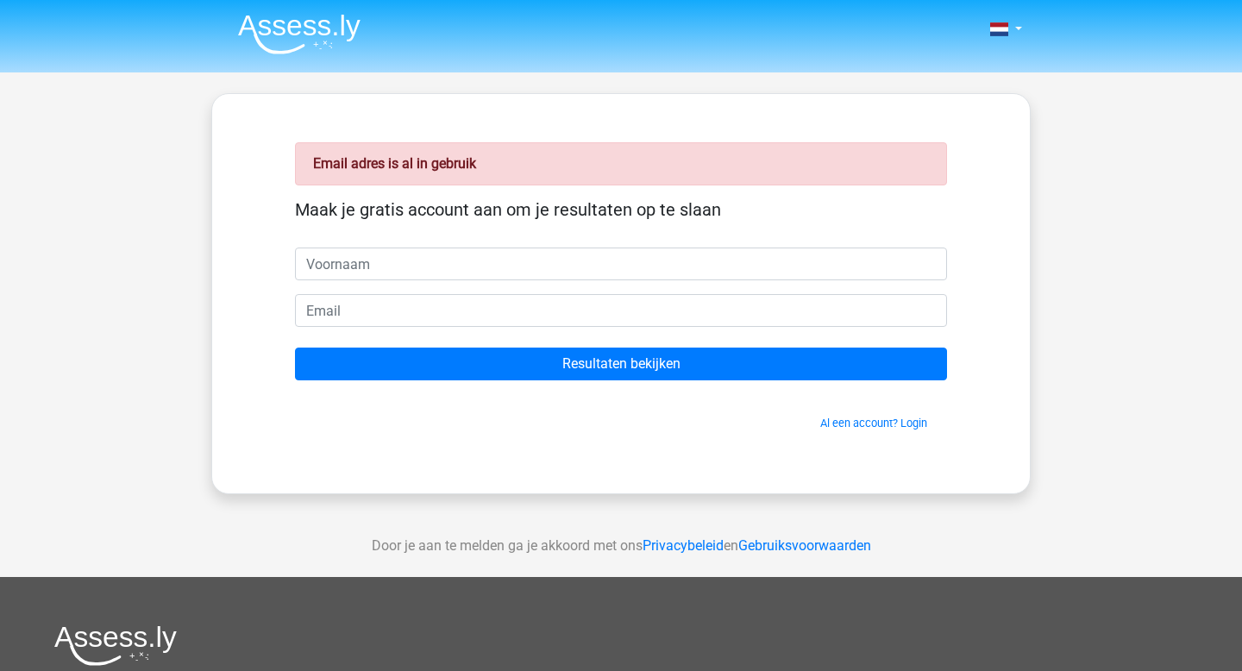
click at [851, 411] on div "Al een account? Login" at bounding box center [621, 412] width 652 height 37
click at [854, 418] on link "Al een account? Login" at bounding box center [873, 423] width 107 height 13
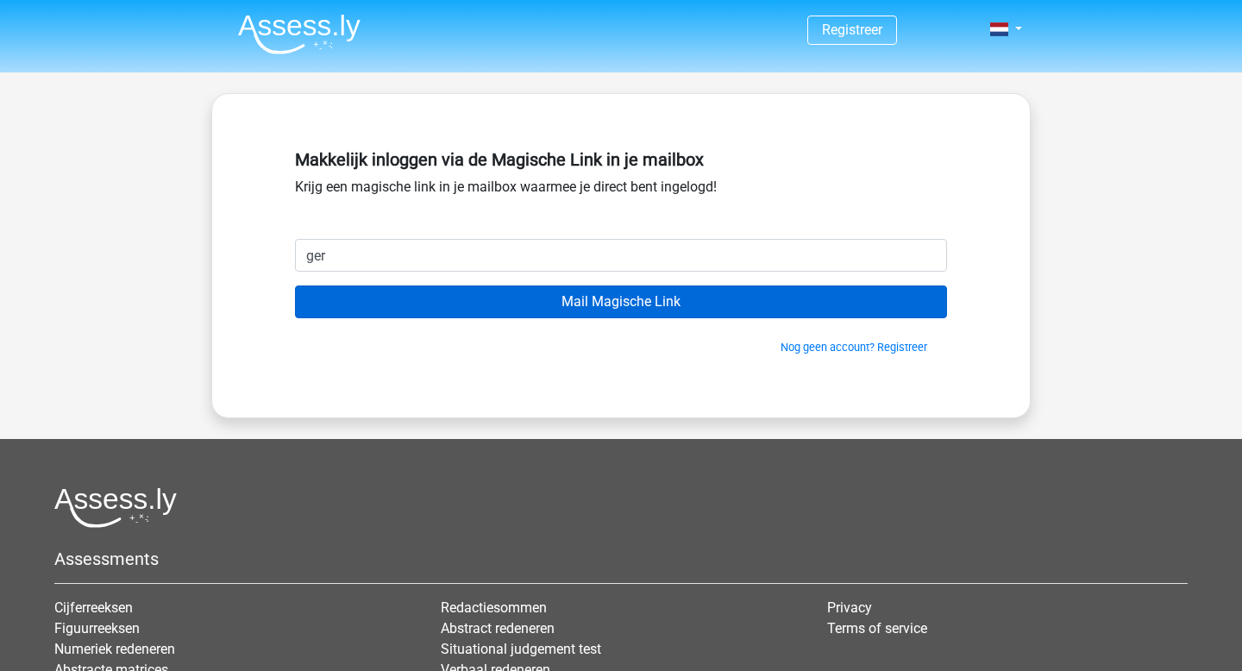
type input "[EMAIL_ADDRESS][DOMAIN_NAME]"
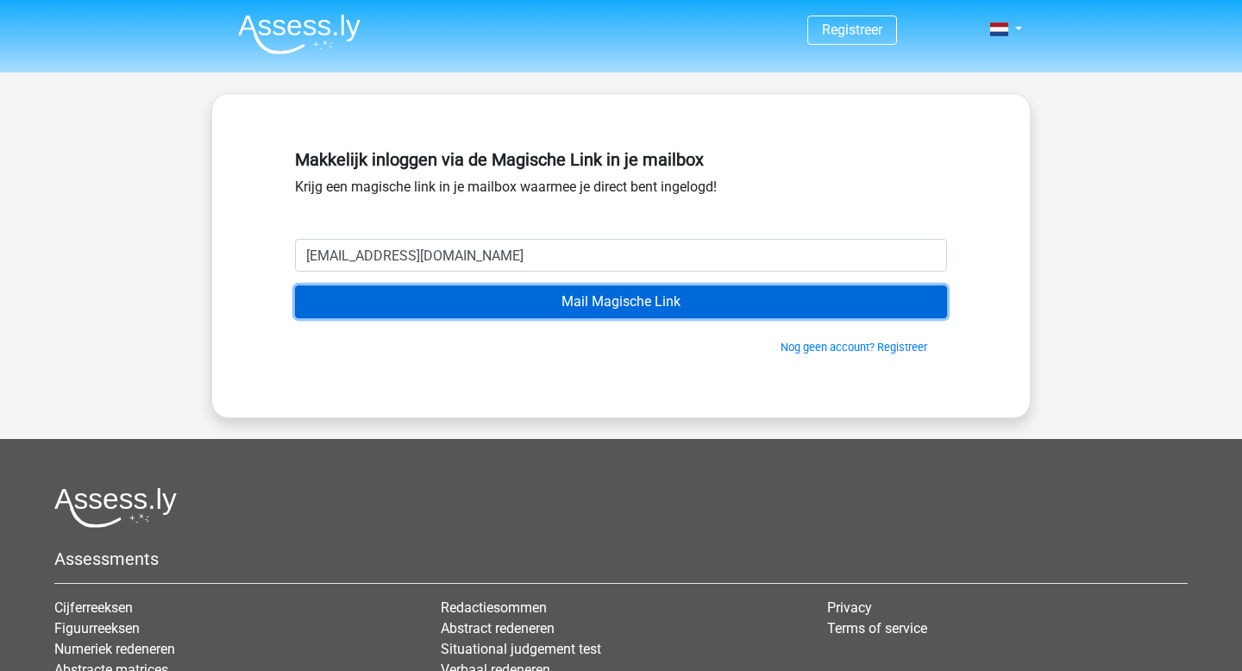
click at [581, 306] on input "Mail Magische Link" at bounding box center [621, 302] width 652 height 33
